Goal: Navigation & Orientation: Find specific page/section

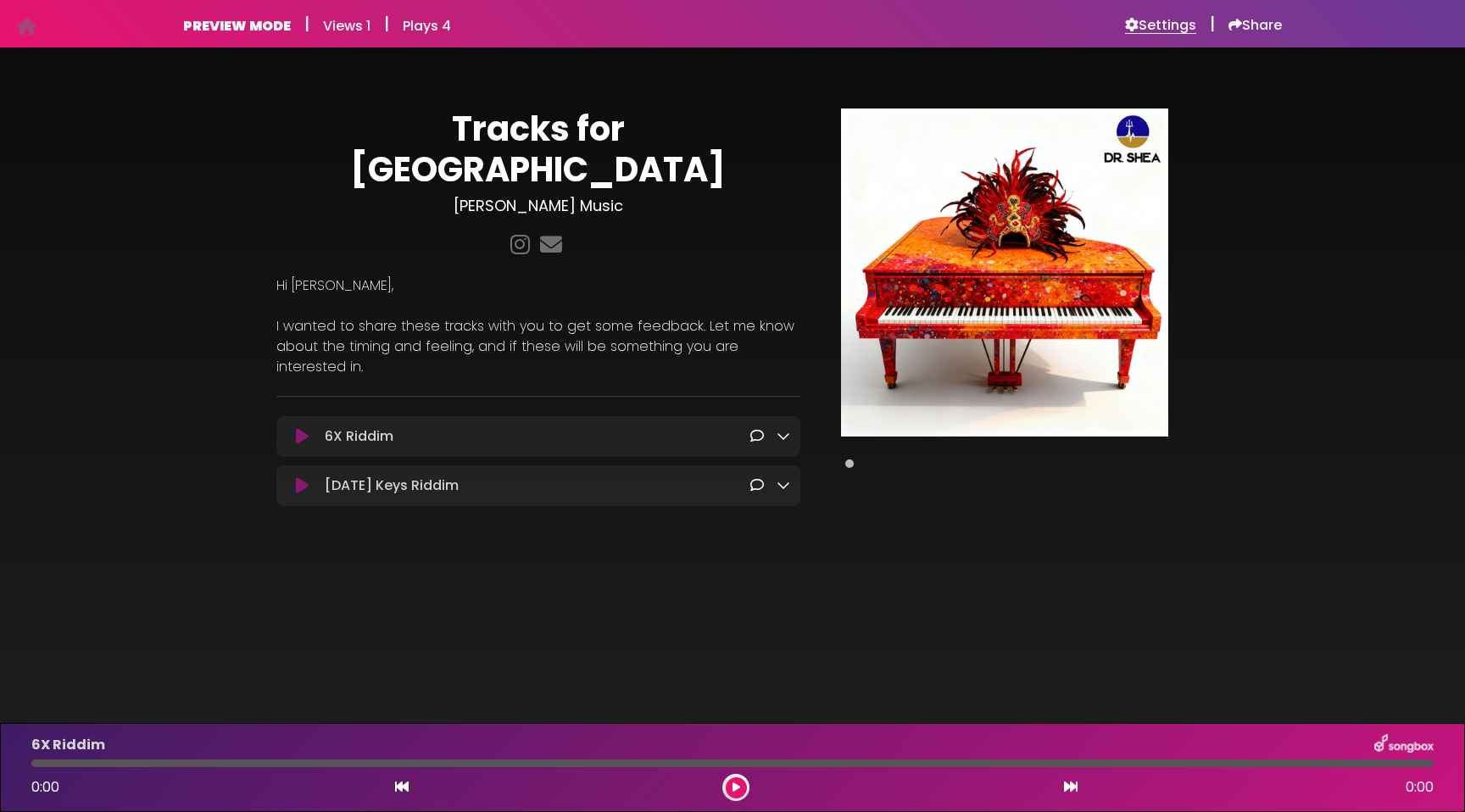
click at [1157, 29] on h6 "Settings" at bounding box center [1160, 25] width 71 height 17
click at [1169, 27] on h6 "Settings" at bounding box center [1160, 25] width 71 height 17
click at [784, 429] on icon at bounding box center [783, 435] width 14 height 14
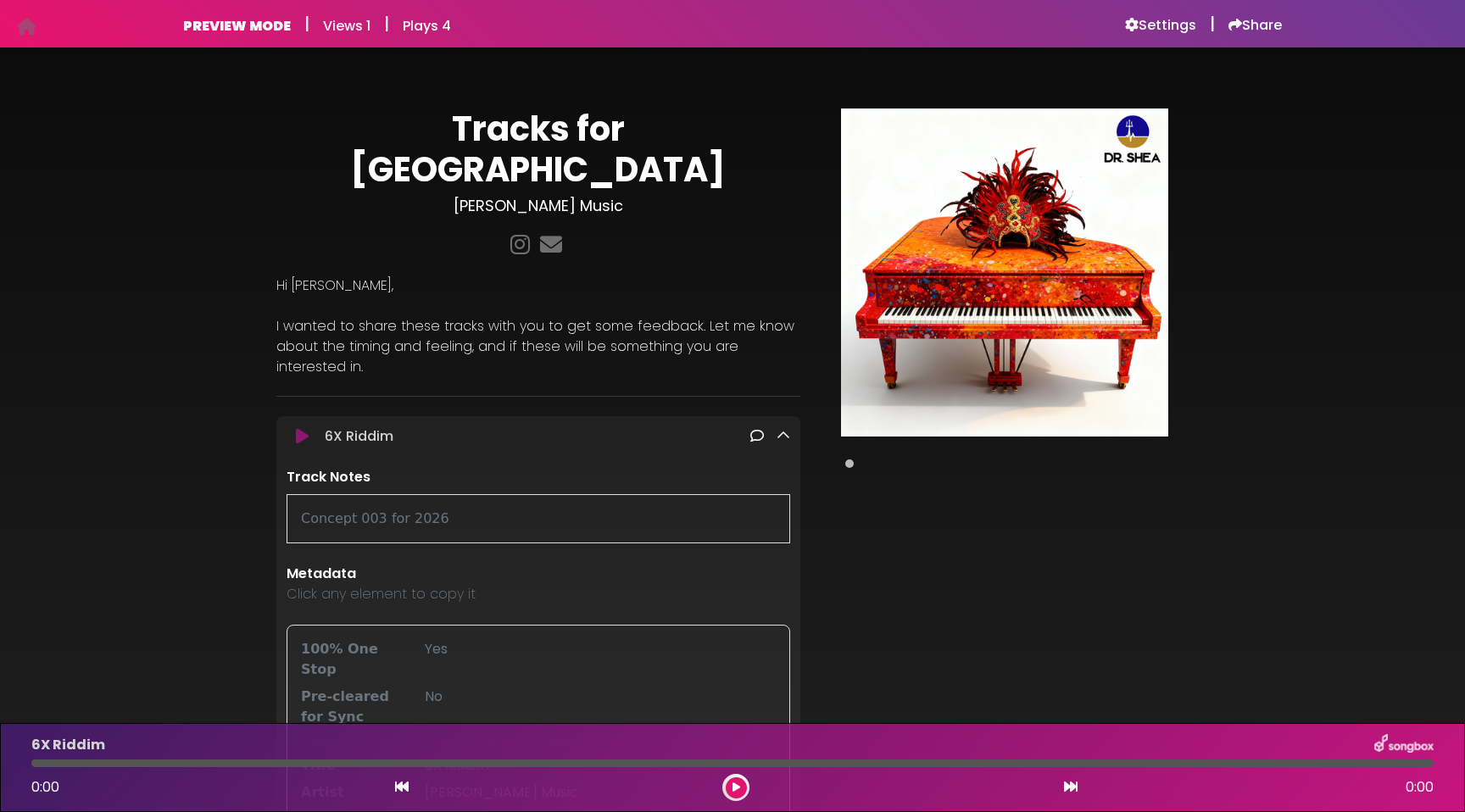
click at [783, 429] on icon at bounding box center [783, 435] width 14 height 14
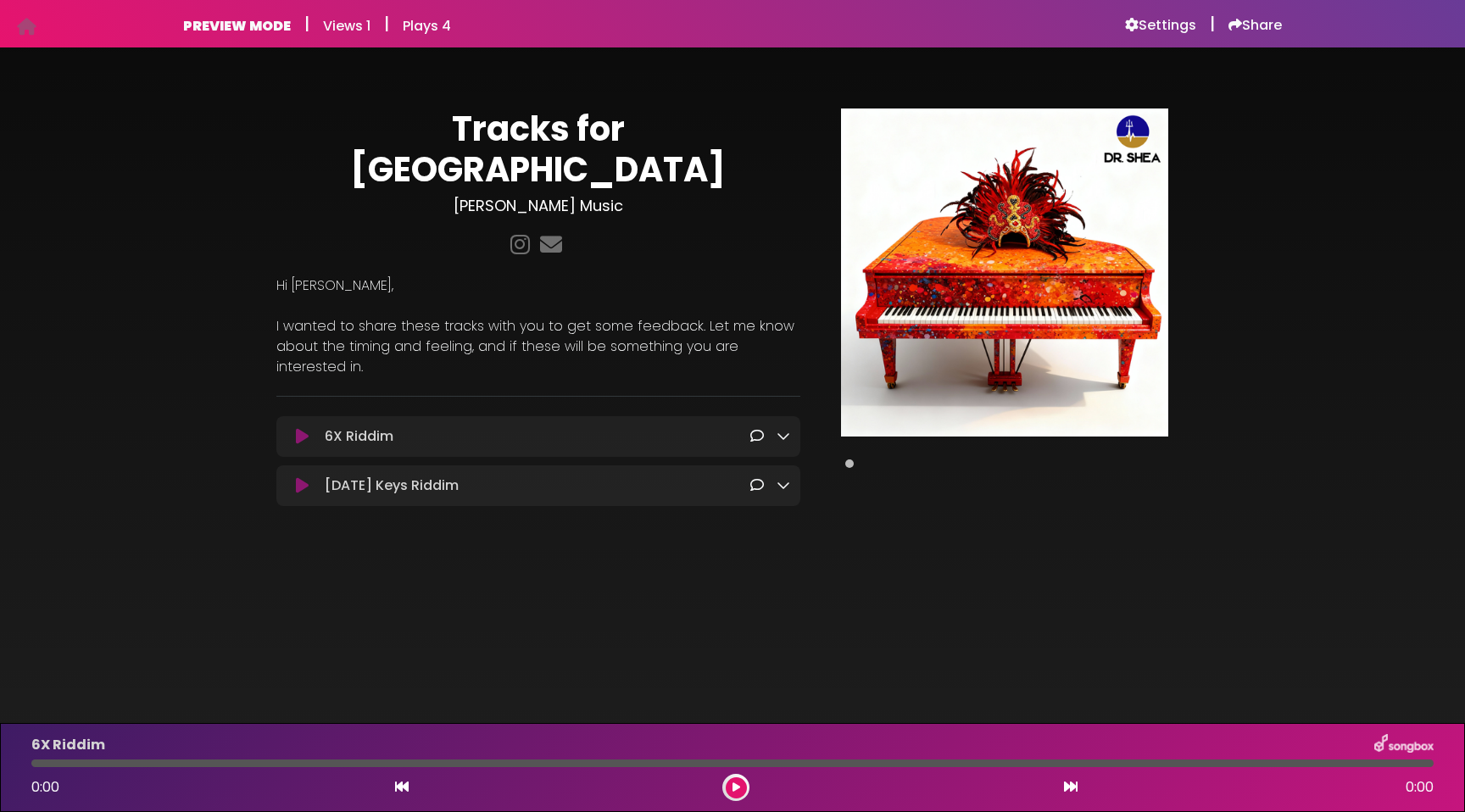
click at [313, 428] on button at bounding box center [302, 436] width 31 height 17
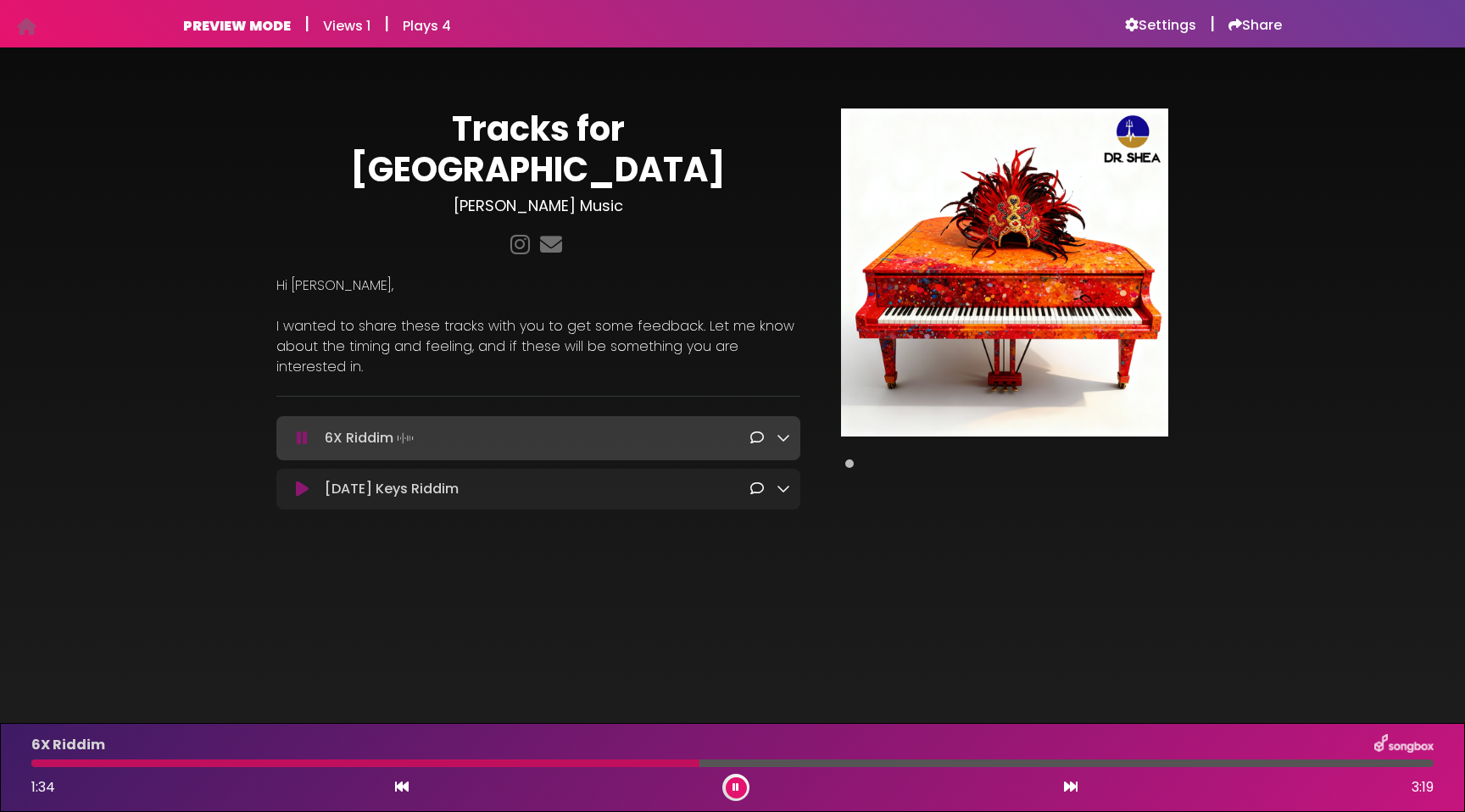
click at [305, 481] on icon at bounding box center [302, 489] width 13 height 17
